Goal: Navigation & Orientation: Find specific page/section

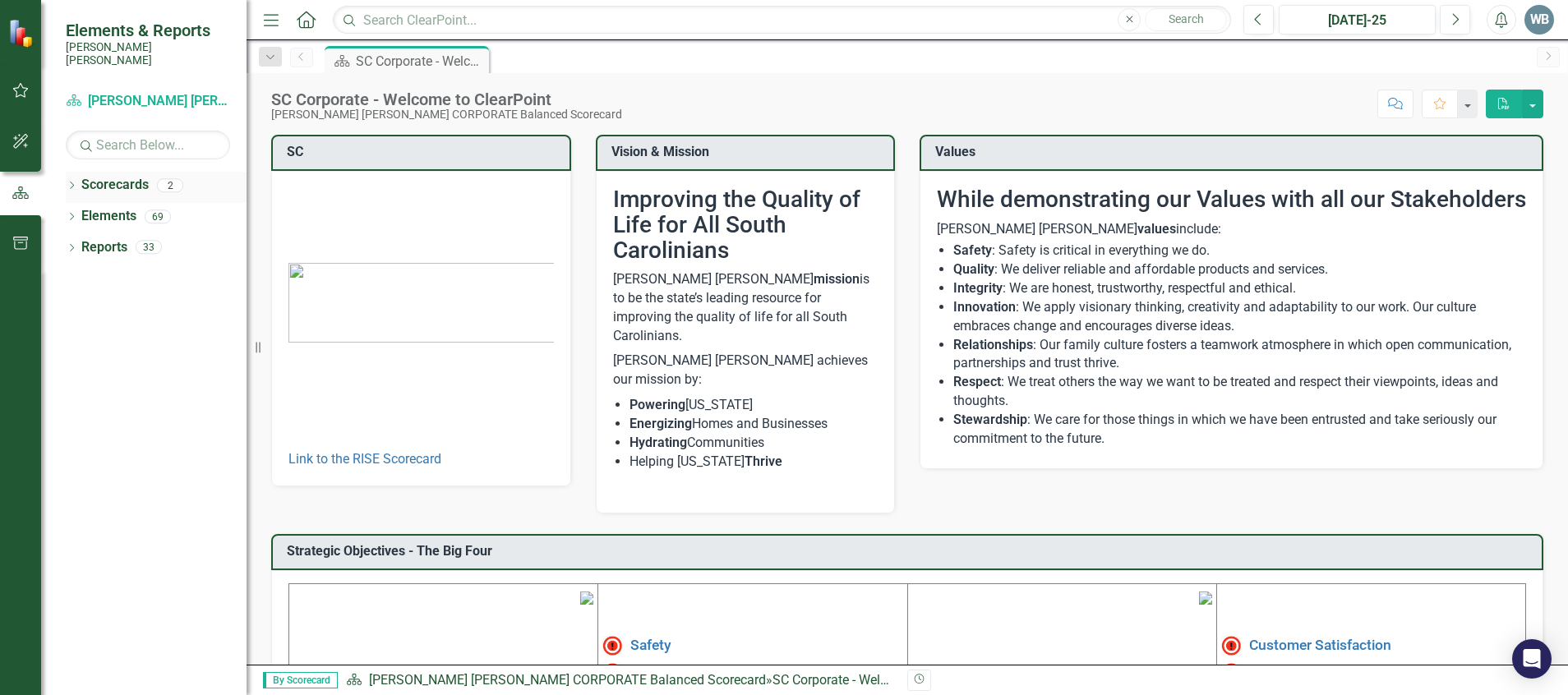
click at [67, 181] on div "Dropdown" at bounding box center [72, 188] width 12 height 14
click at [129, 239] on link "RISE: [PERSON_NAME] [PERSON_NAME] Recognizing Innovation, Safety and Excellence" at bounding box center [168, 248] width 156 height 19
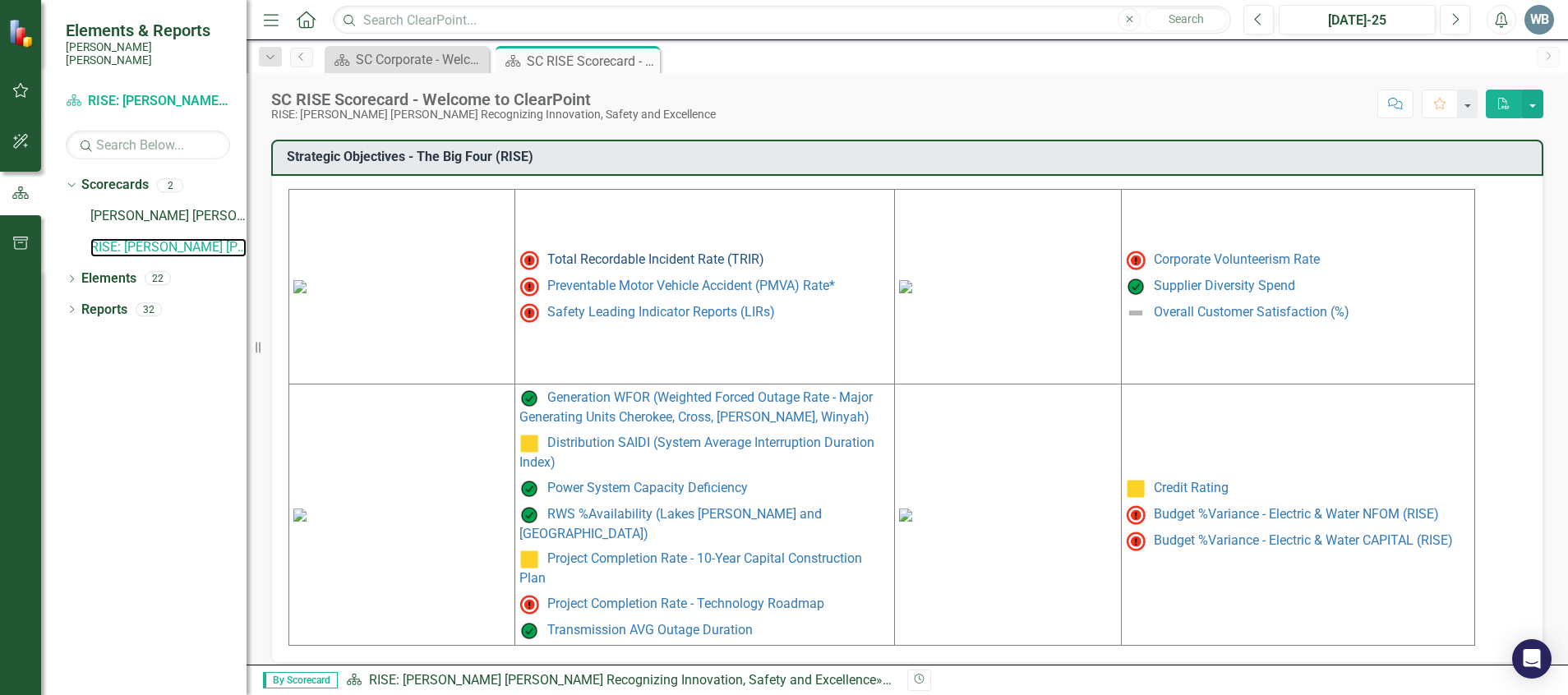
scroll to position [736, 0]
click at [74, 276] on icon "Dropdown" at bounding box center [72, 280] width 12 height 9
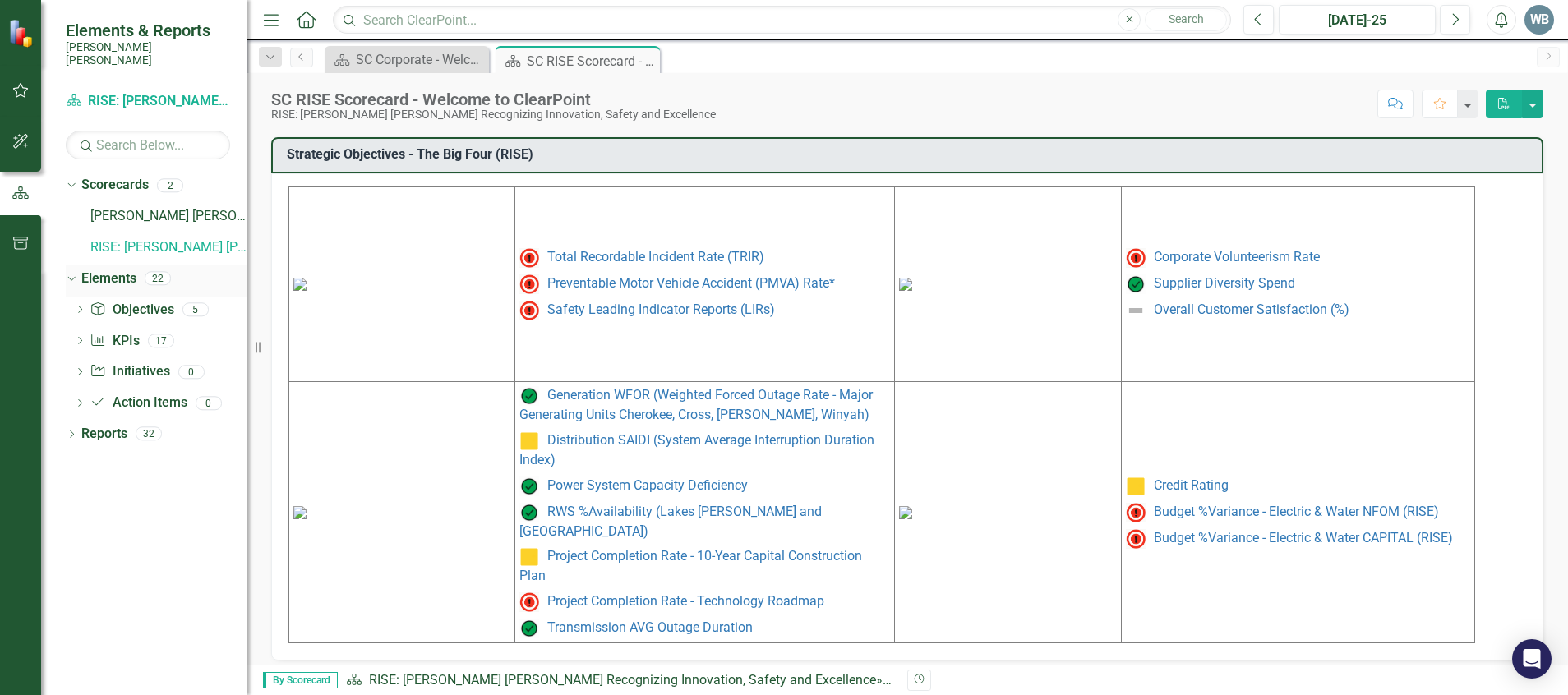
click at [74, 272] on icon "Dropdown" at bounding box center [69, 278] width 9 height 12
click at [69, 306] on icon "Dropdown" at bounding box center [72, 311] width 12 height 9
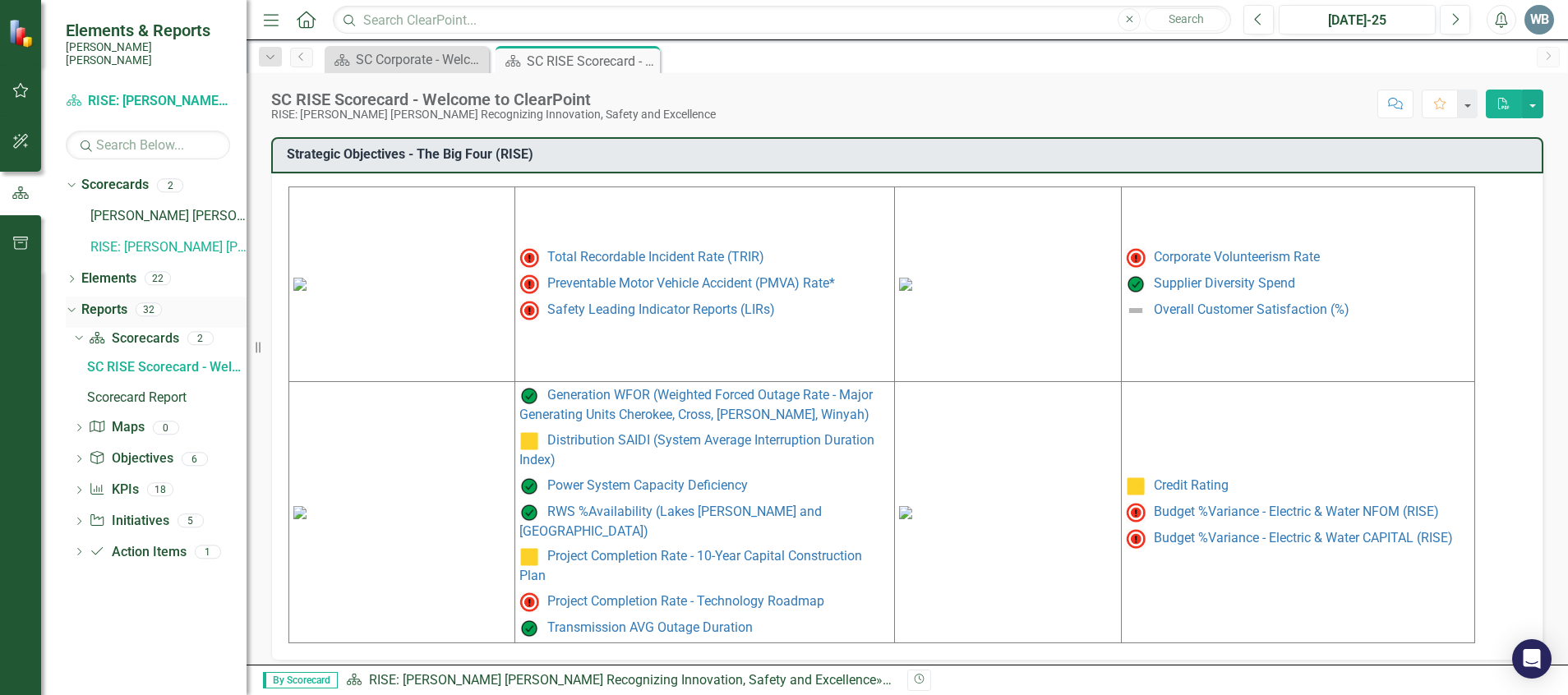
click at [69, 303] on icon "Dropdown" at bounding box center [69, 309] width 9 height 12
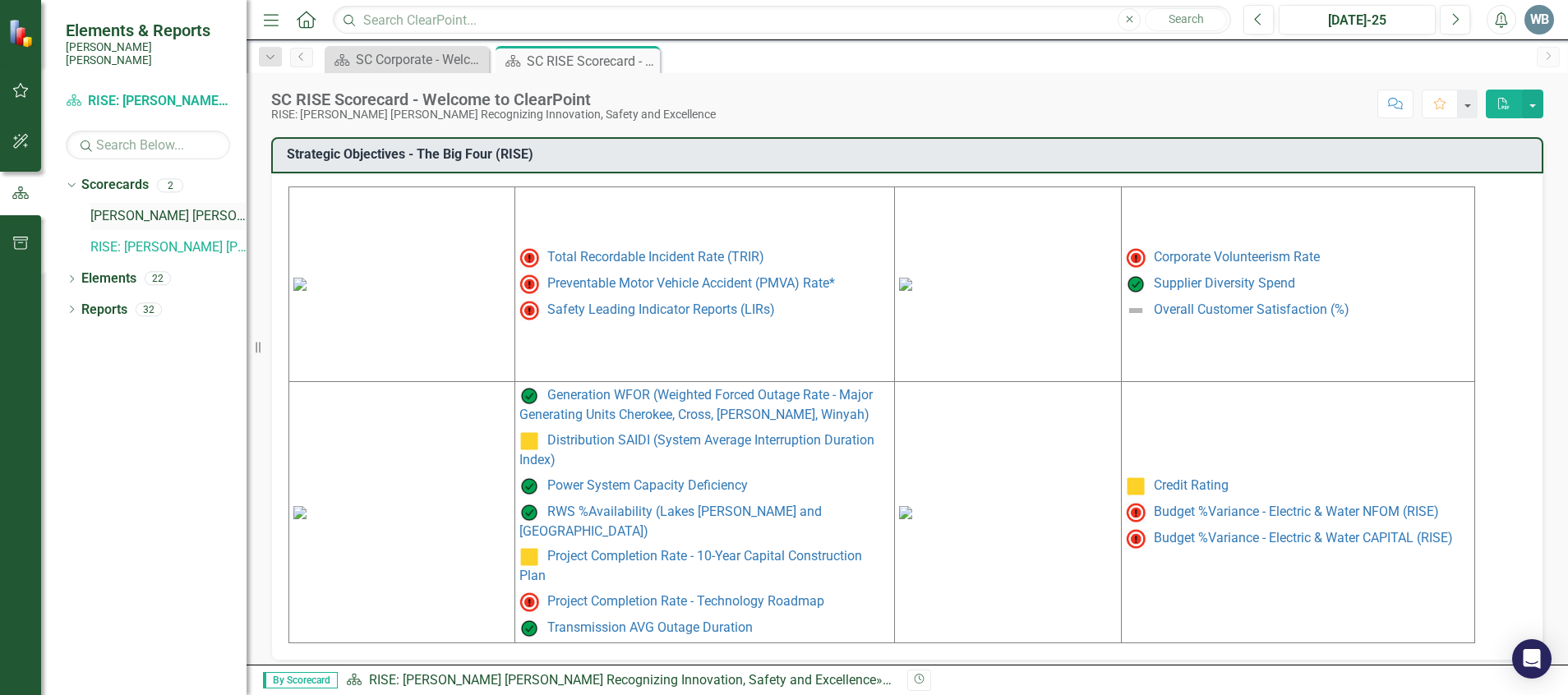
click at [148, 207] on link "[PERSON_NAME] [PERSON_NAME] CORPORATE Balanced Scorecard" at bounding box center [168, 217] width 156 height 19
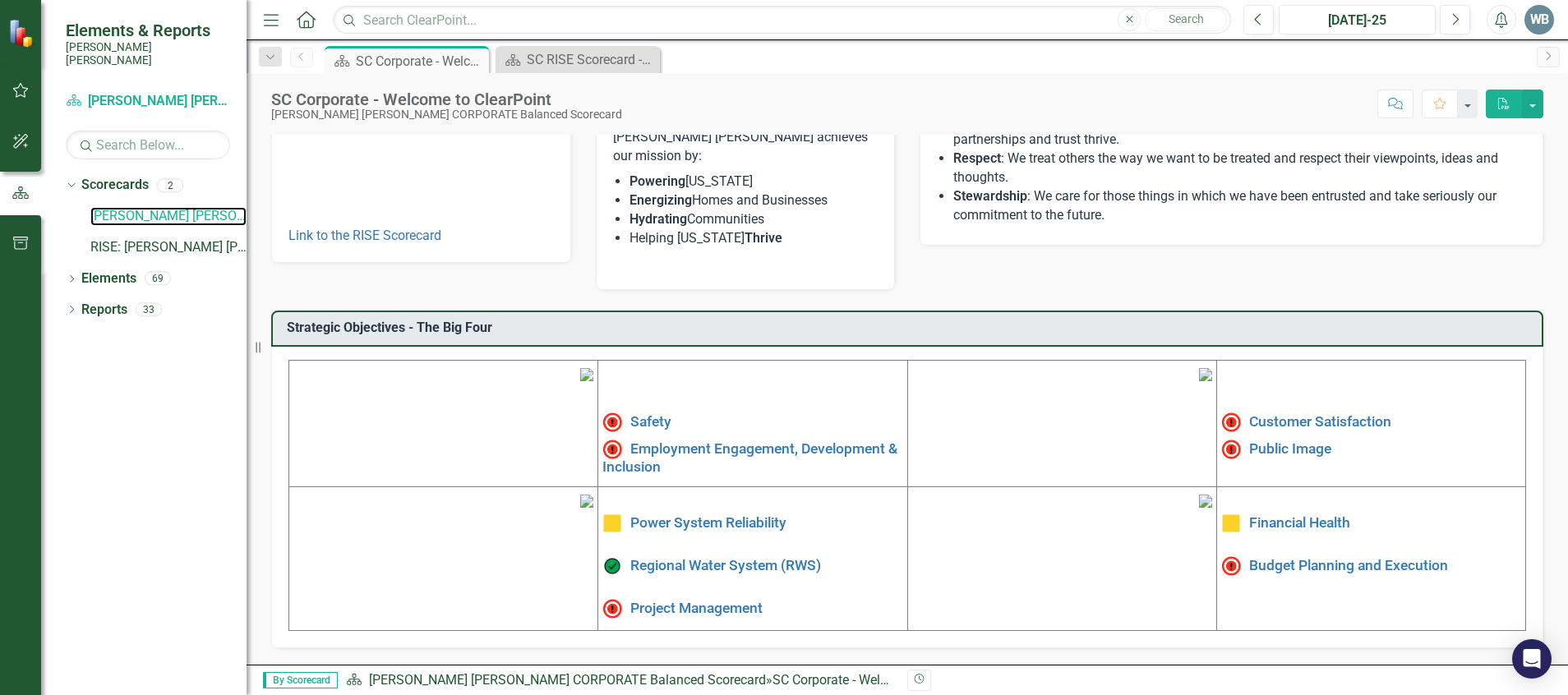
scroll to position [336, 0]
click at [736, 515] on link "Power System Reliability" at bounding box center [709, 522] width 156 height 16
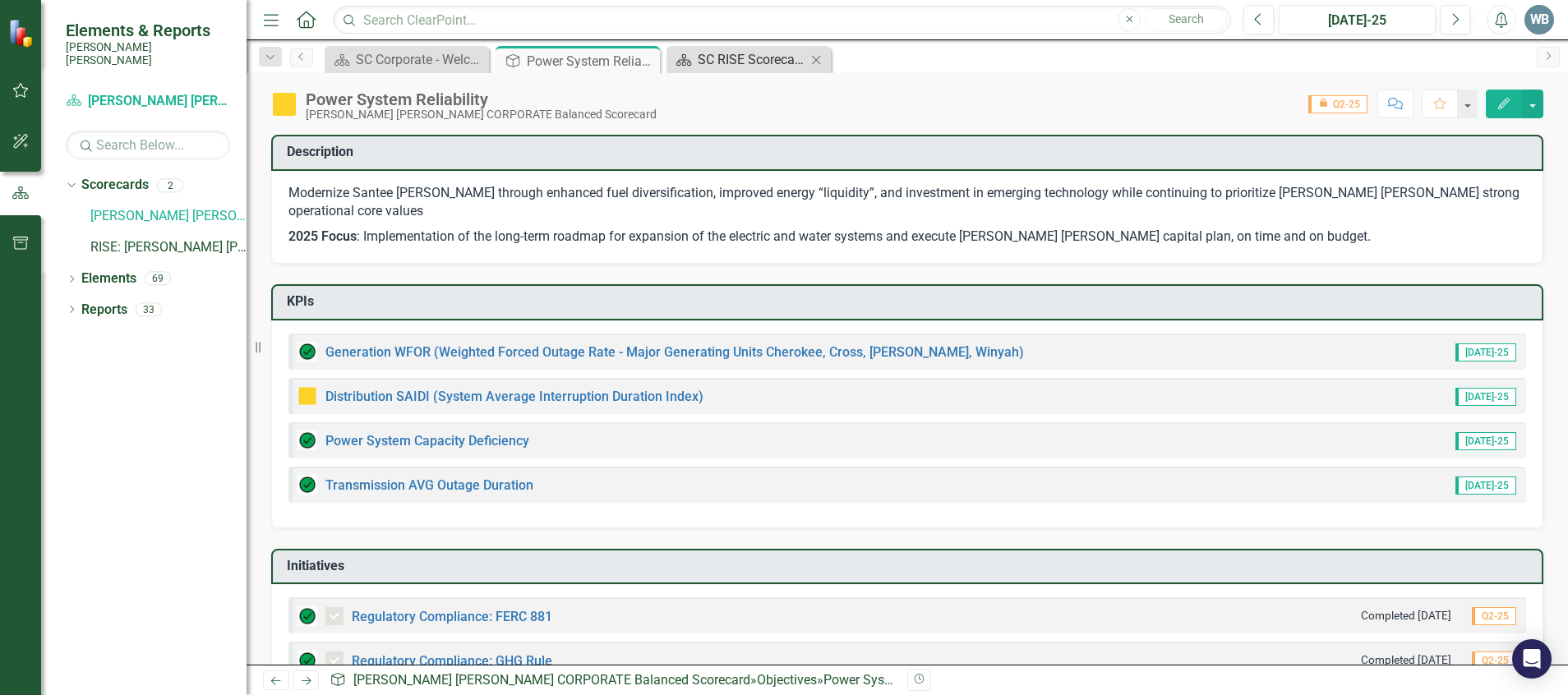
click at [705, 60] on div "SC RISE Scorecard - Welcome to ClearPoint" at bounding box center [752, 59] width 108 height 20
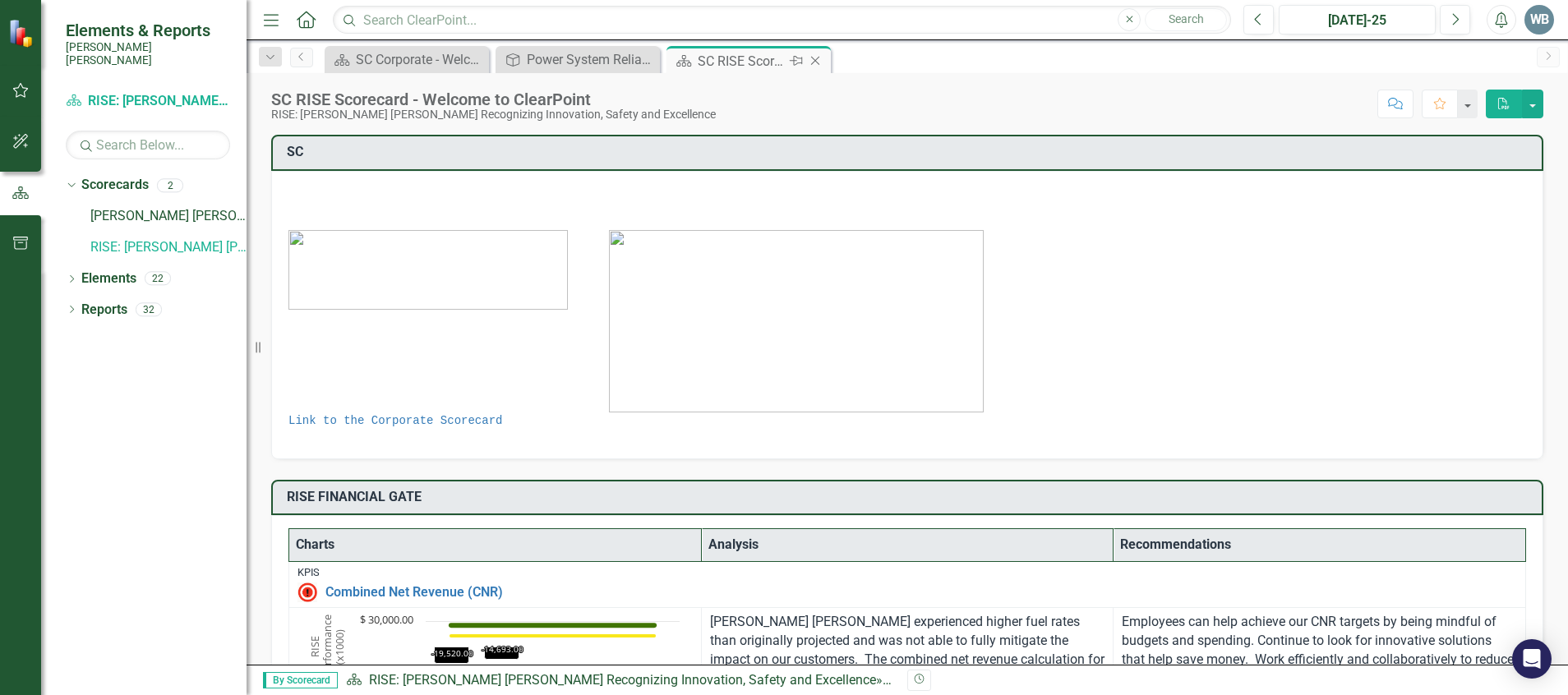
click at [826, 59] on div "Close" at bounding box center [816, 61] width 20 height 20
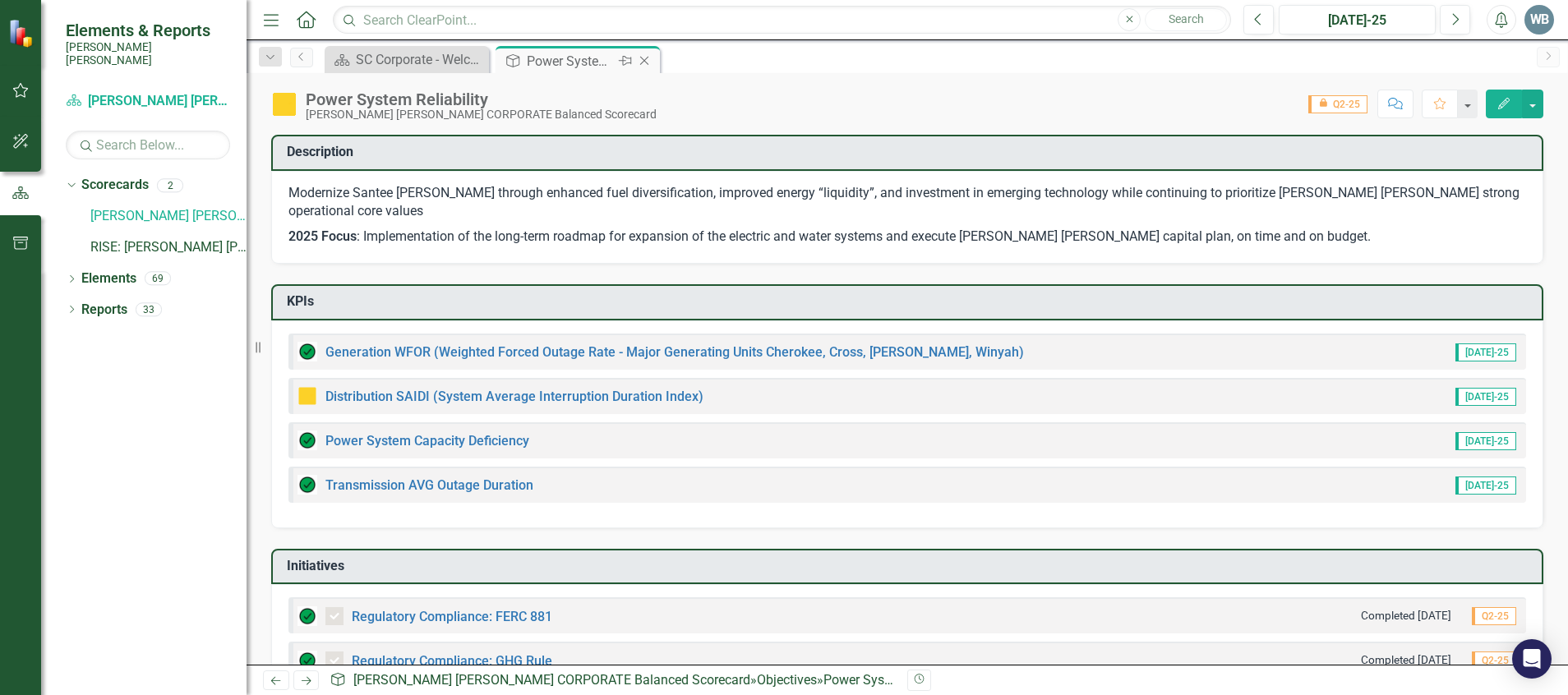
click at [643, 65] on icon "Close" at bounding box center [643, 61] width 16 height 14
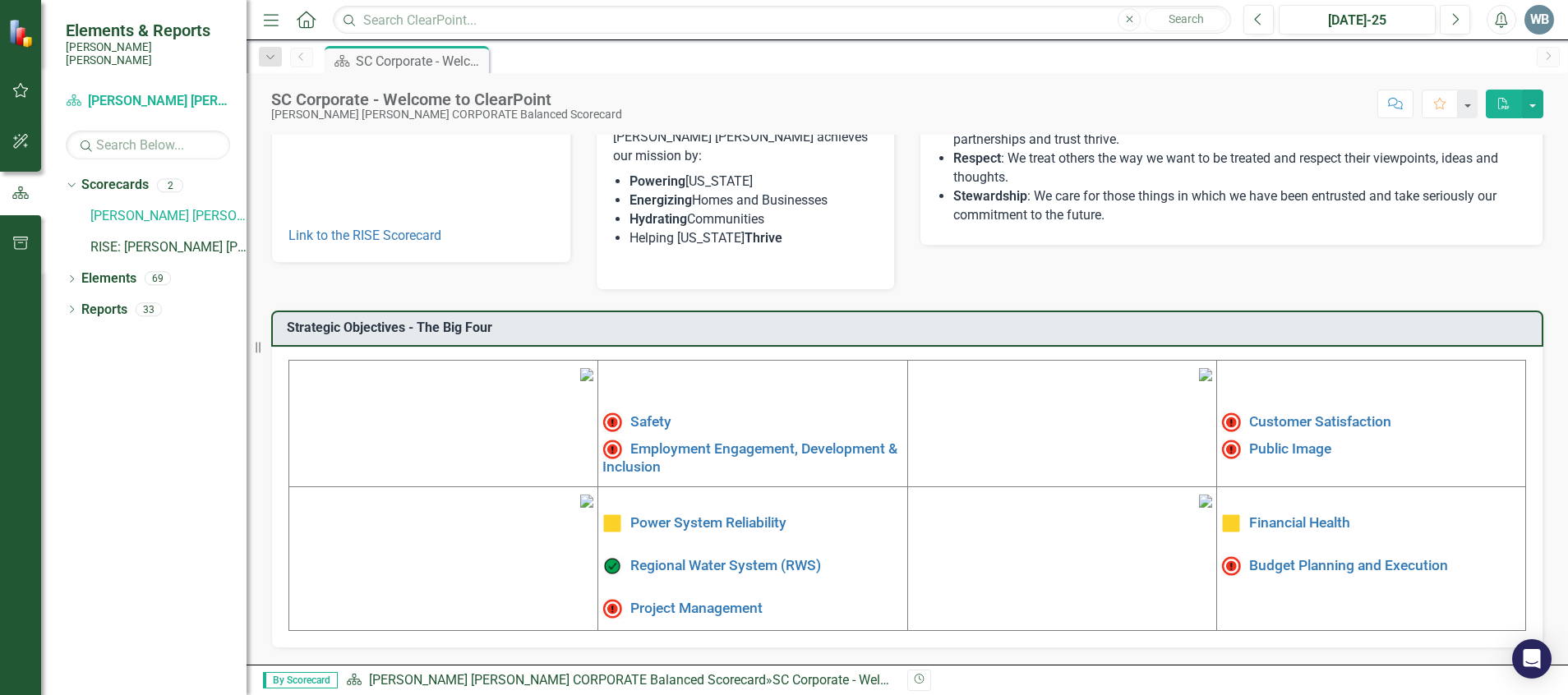
scroll to position [336, 0]
click at [1285, 439] on link "Public Image" at bounding box center [1290, 447] width 82 height 16
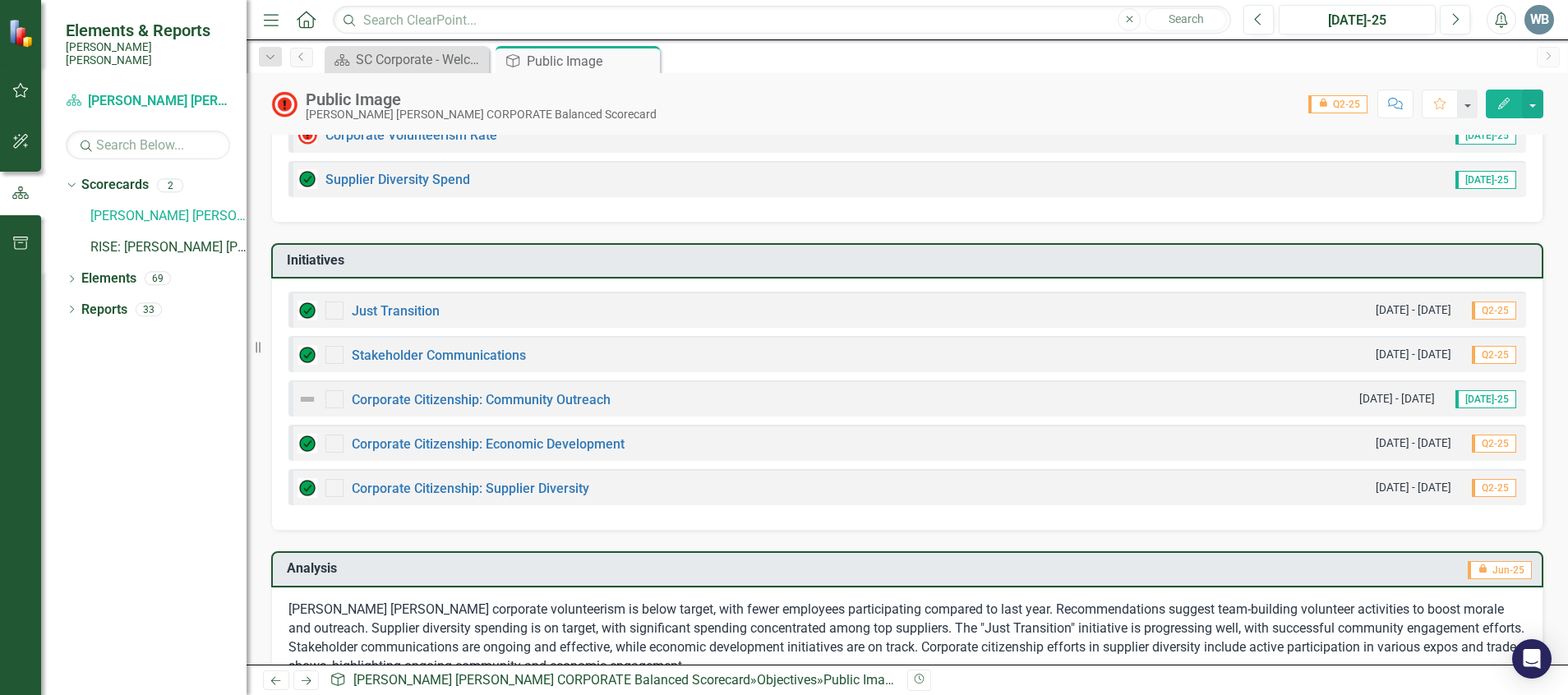
scroll to position [206, 0]
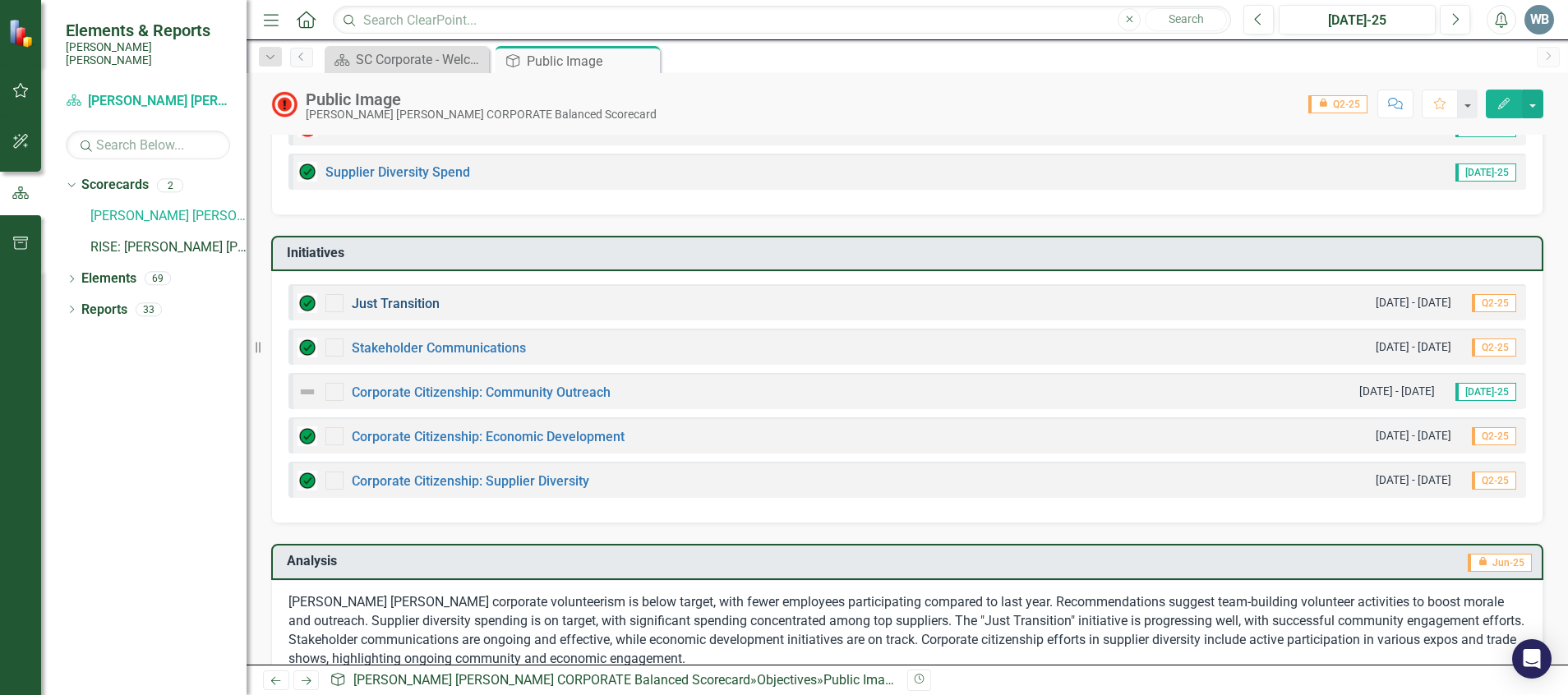
click at [413, 304] on link "Just Transition" at bounding box center [395, 303] width 88 height 15
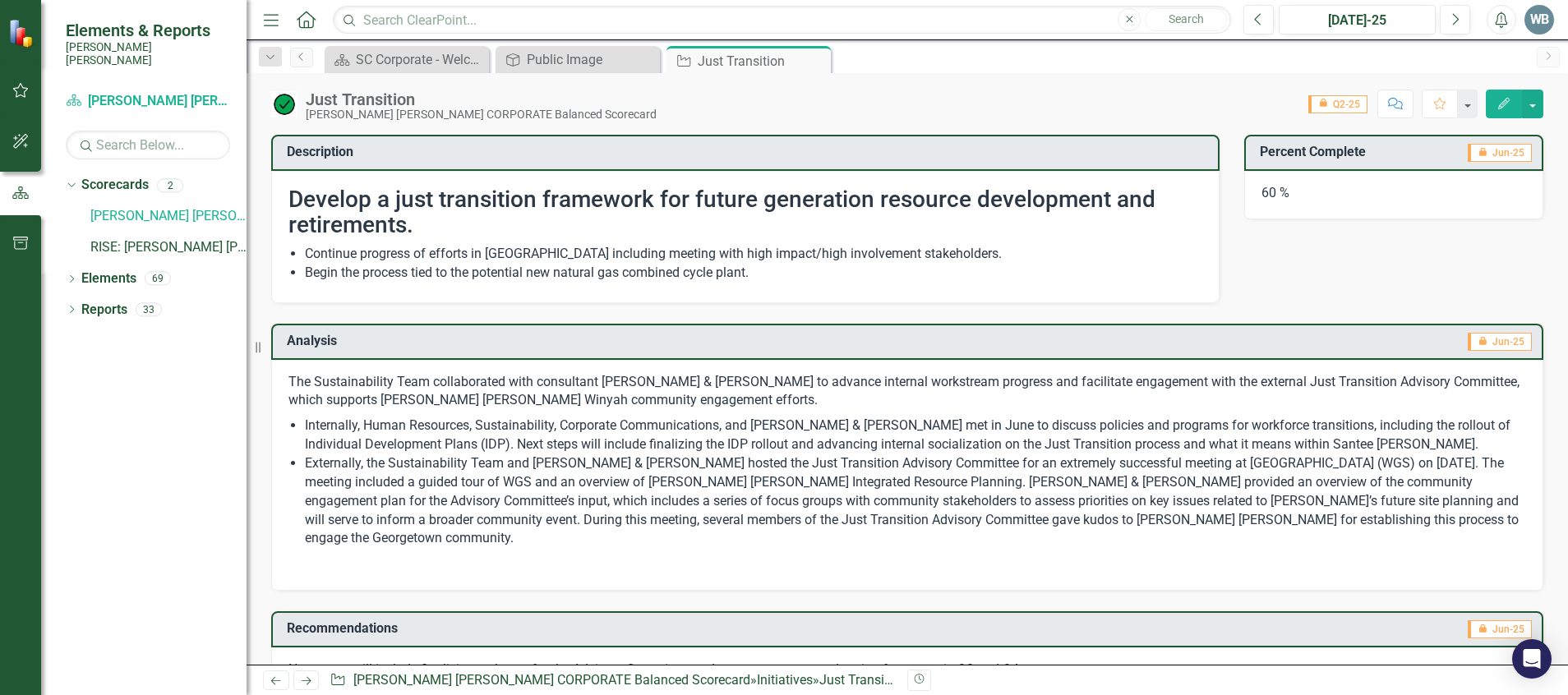
drag, startPoint x: 814, startPoint y: 54, endPoint x: 797, endPoint y: 82, distance: 32.8
click at [0, 0] on icon "Close" at bounding box center [0, 0] width 0 height 0
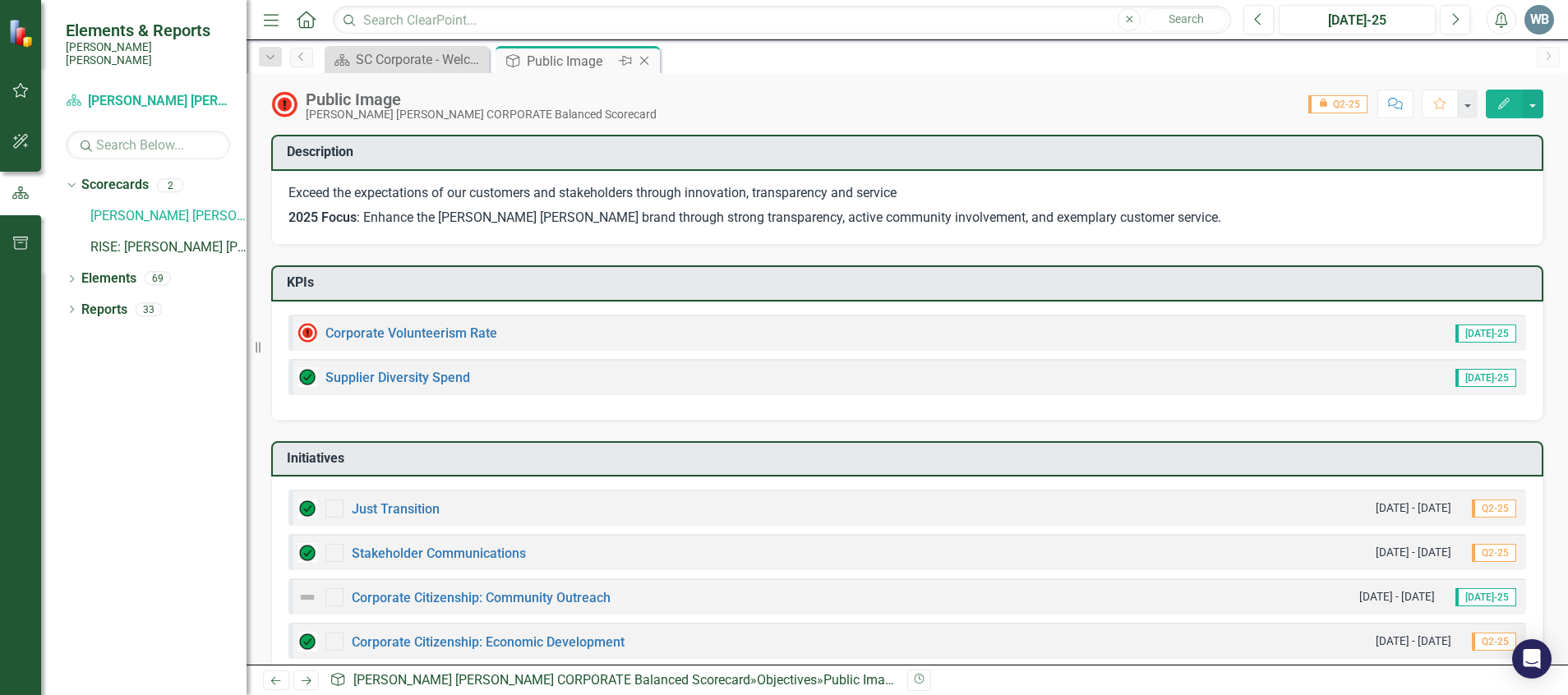
click at [645, 66] on icon "Close" at bounding box center [643, 61] width 16 height 14
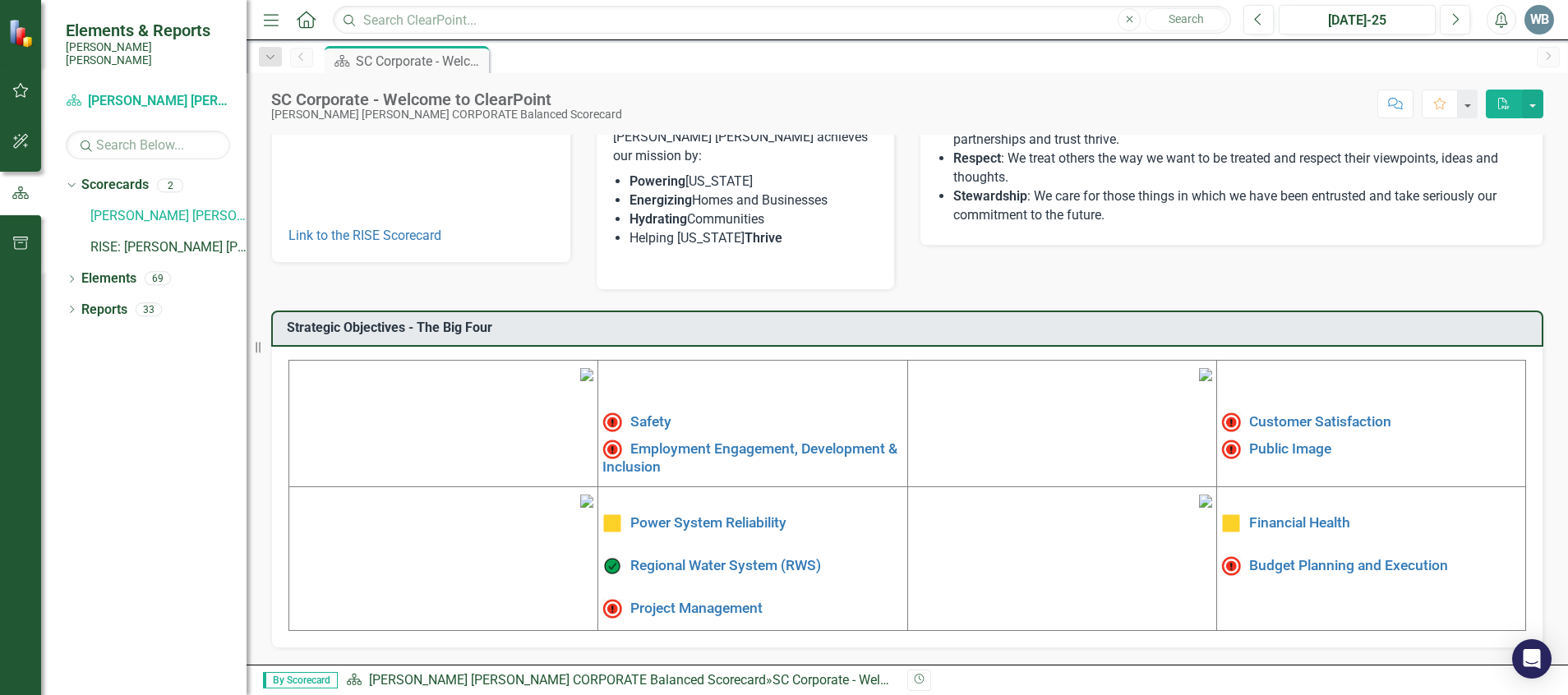
scroll to position [336, 0]
